Goal: Task Accomplishment & Management: Manage account settings

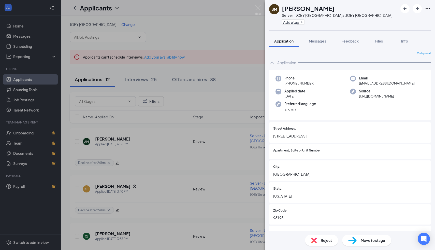
scroll to position [441, 0]
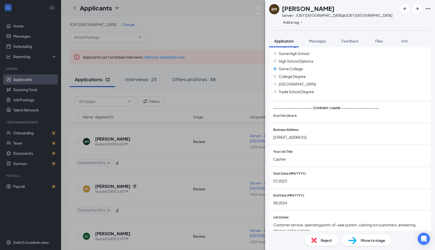
click at [252, 13] on div "BM [PERSON_NAME] Server - JOEY University Village at JOEY [GEOGRAPHIC_DATA] Add…" at bounding box center [217, 125] width 435 height 250
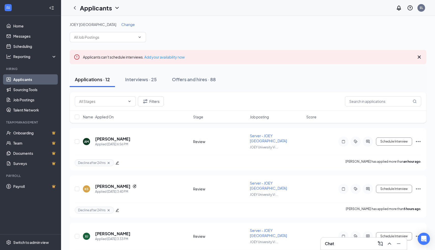
click at [122, 23] on span "Change" at bounding box center [127, 24] width 13 height 5
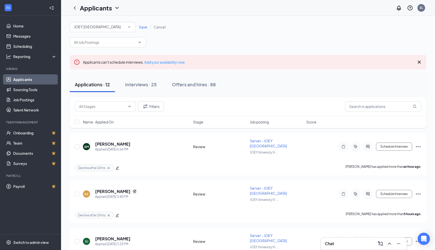
click at [120, 28] on div "JOEY [GEOGRAPHIC_DATA]" at bounding box center [102, 27] width 57 height 6
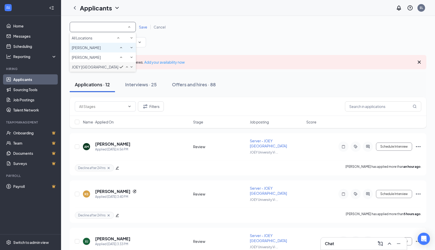
click at [103, 51] on div "[PERSON_NAME]" at bounding box center [103, 48] width 62 height 6
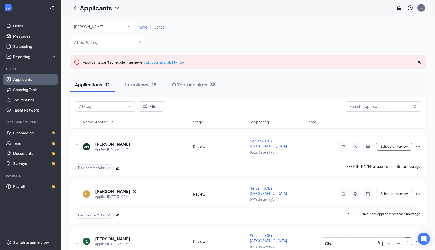
click at [145, 26] on span "Save" at bounding box center [143, 27] width 8 height 5
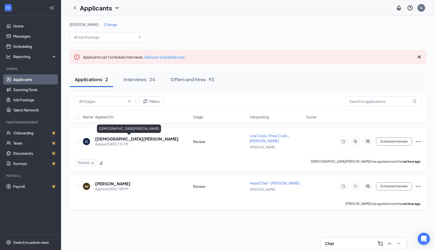
drag, startPoint x: 140, startPoint y: 78, endPoint x: 118, endPoint y: 179, distance: 104.0
click at [118, 179] on div "[PERSON_NAME] Change Applicants can't schedule interviews. Add your availabilit…" at bounding box center [248, 116] width 357 height 188
click at [150, 83] on button "Interviews · 24" at bounding box center [139, 79] width 42 height 15
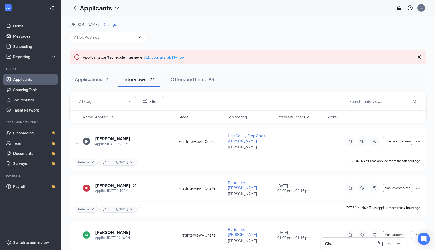
click at [108, 22] on span "Change" at bounding box center [110, 24] width 13 height 5
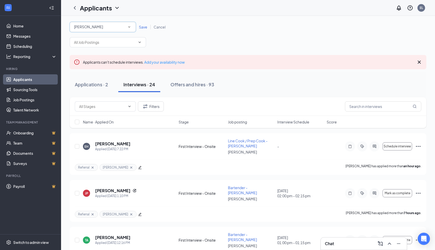
click at [108, 26] on div "[PERSON_NAME]" at bounding box center [102, 27] width 57 height 6
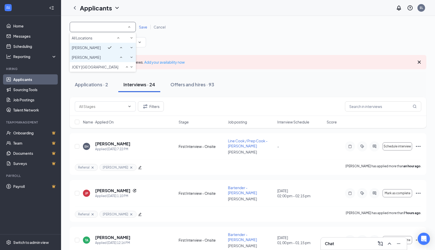
click at [110, 62] on li "[PERSON_NAME]" at bounding box center [103, 57] width 66 height 10
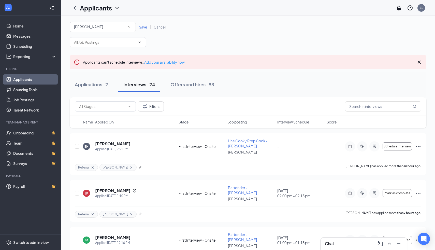
click at [145, 26] on span "Save" at bounding box center [143, 27] width 8 height 5
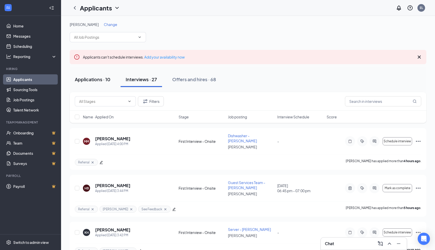
click at [100, 81] on div "Applications · 10" at bounding box center [93, 79] width 36 height 6
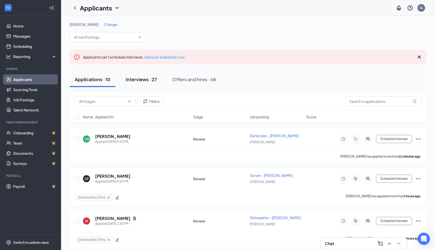
click at [142, 74] on button "Interviews · 27" at bounding box center [141, 79] width 41 height 15
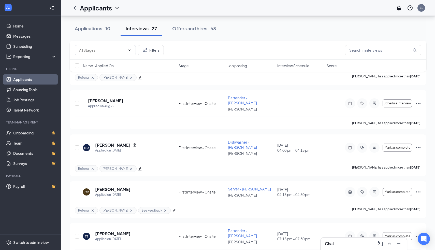
scroll to position [512, 0]
